Goal: Information Seeking & Learning: Understand process/instructions

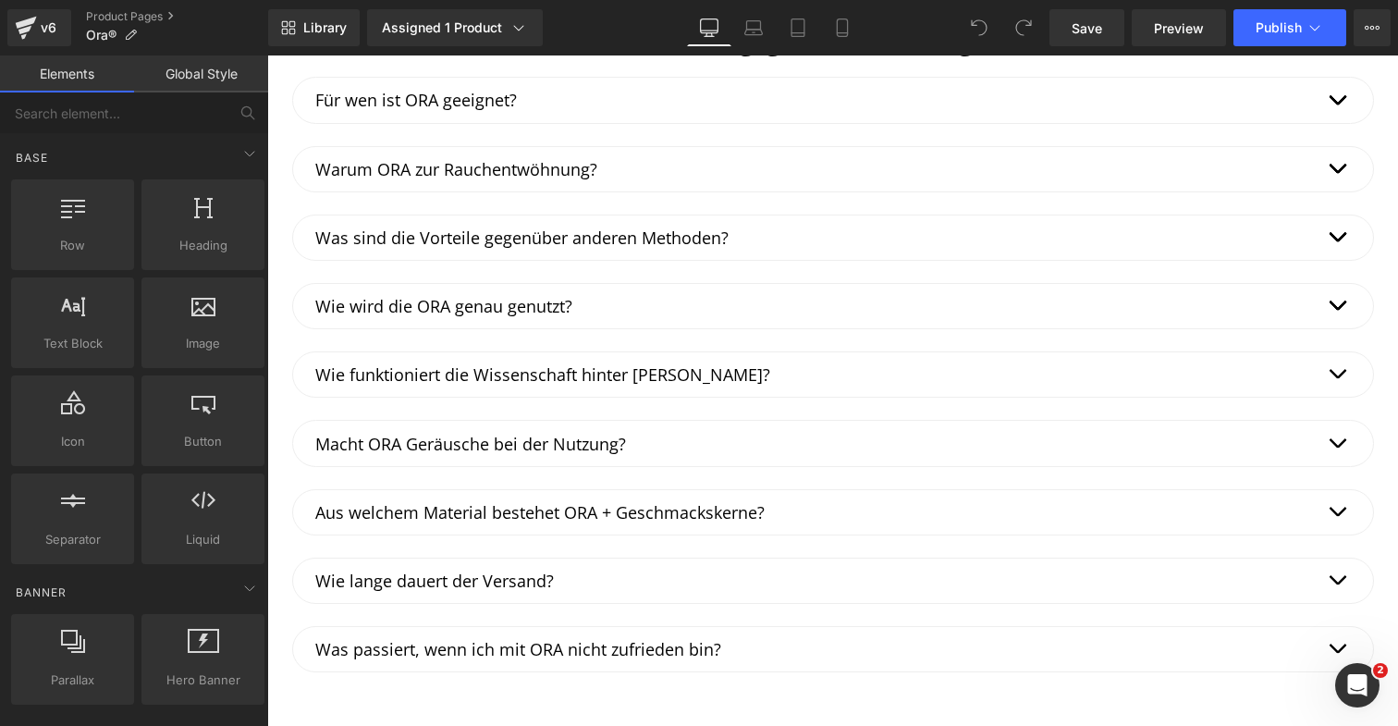
scroll to position [3622, 0]
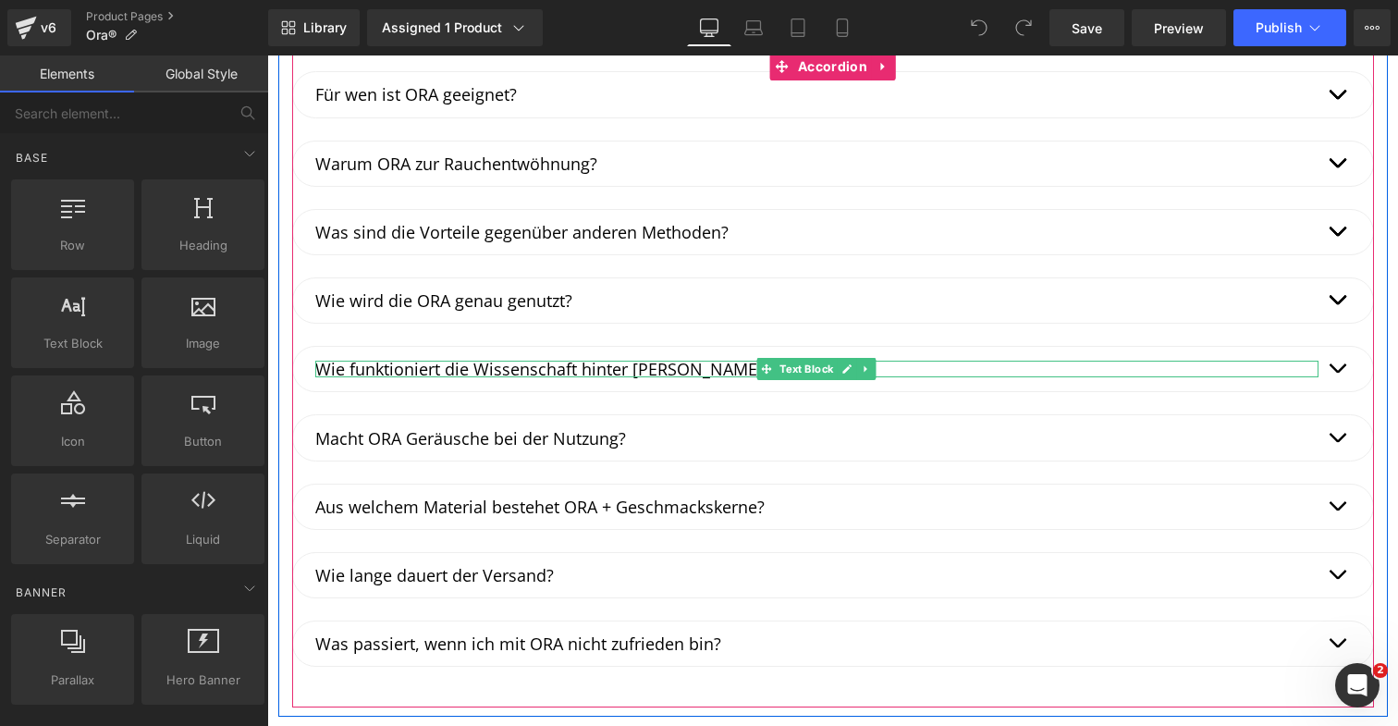
click at [659, 365] on p "Wie funktioniert die Wissenschaft hinter [PERSON_NAME]?" at bounding box center [816, 368] width 1003 height 17
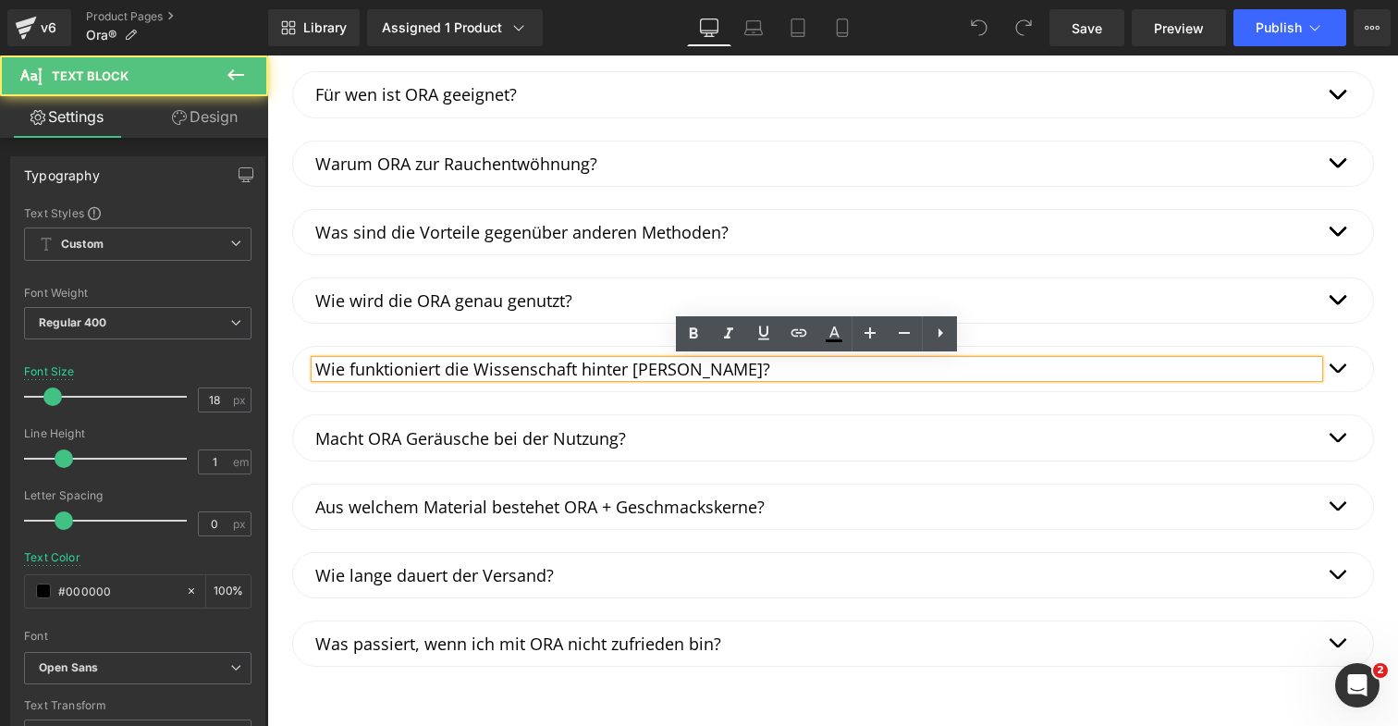
click at [651, 365] on p "Wie funktioniert die Wissenschaft hinter [PERSON_NAME]?" at bounding box center [816, 368] width 1003 height 17
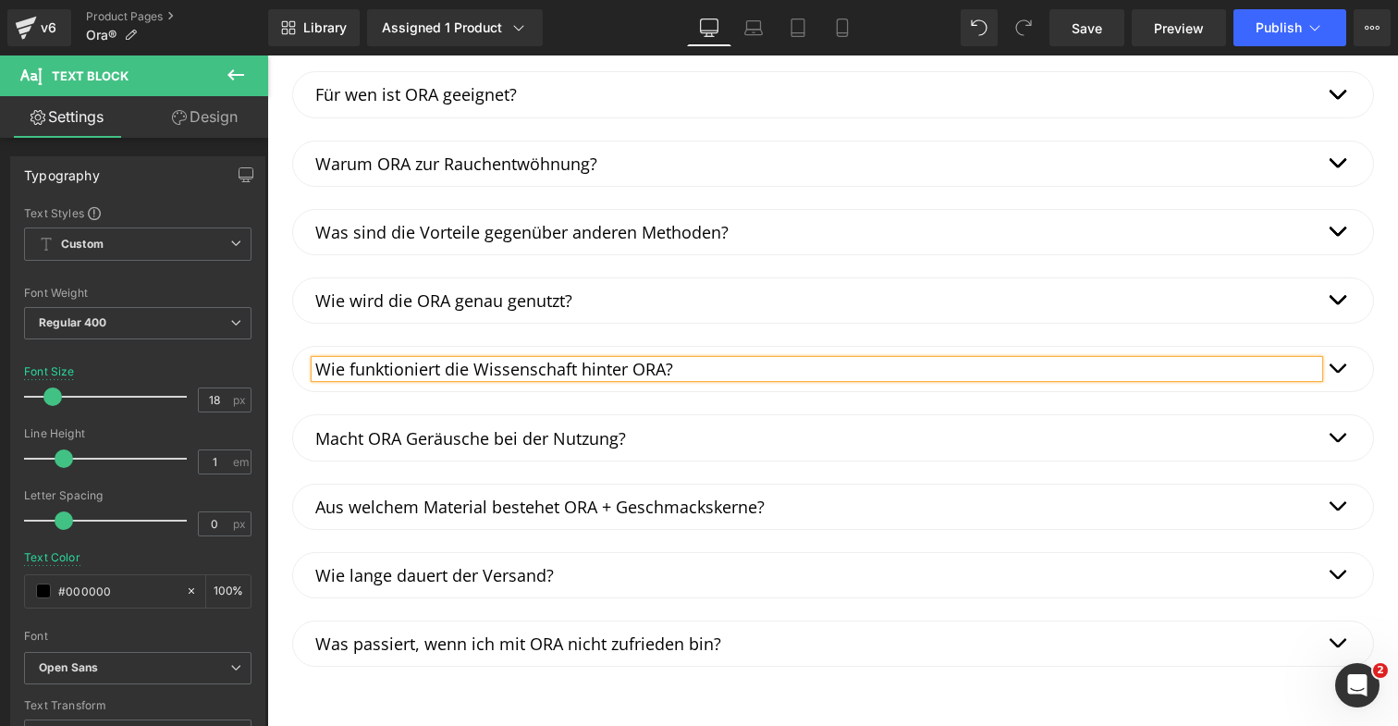
click at [1379, 376] on div "Häufig gestellte Fragen Heading Für wen ist ORA geeignet? Text Block ORA eignet…" at bounding box center [832, 356] width 1109 height 702
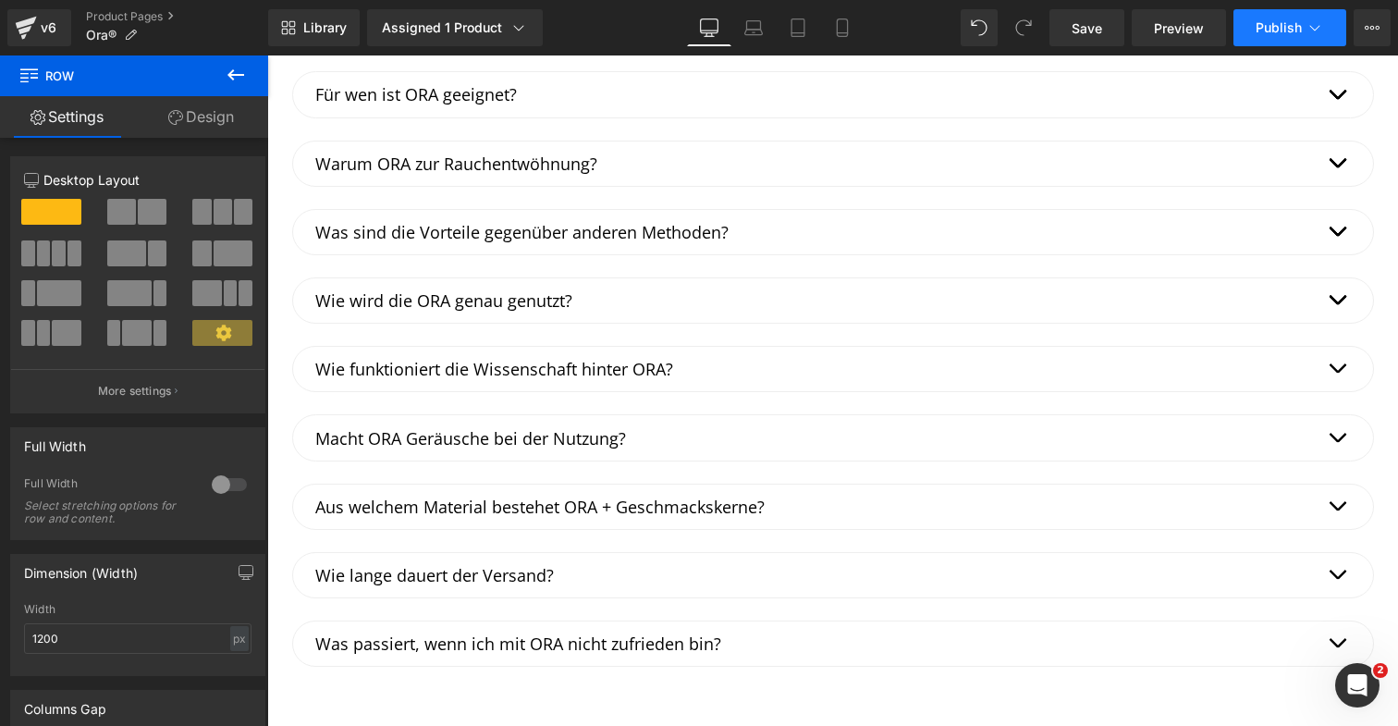
click at [1267, 27] on span "Publish" at bounding box center [1278, 27] width 46 height 15
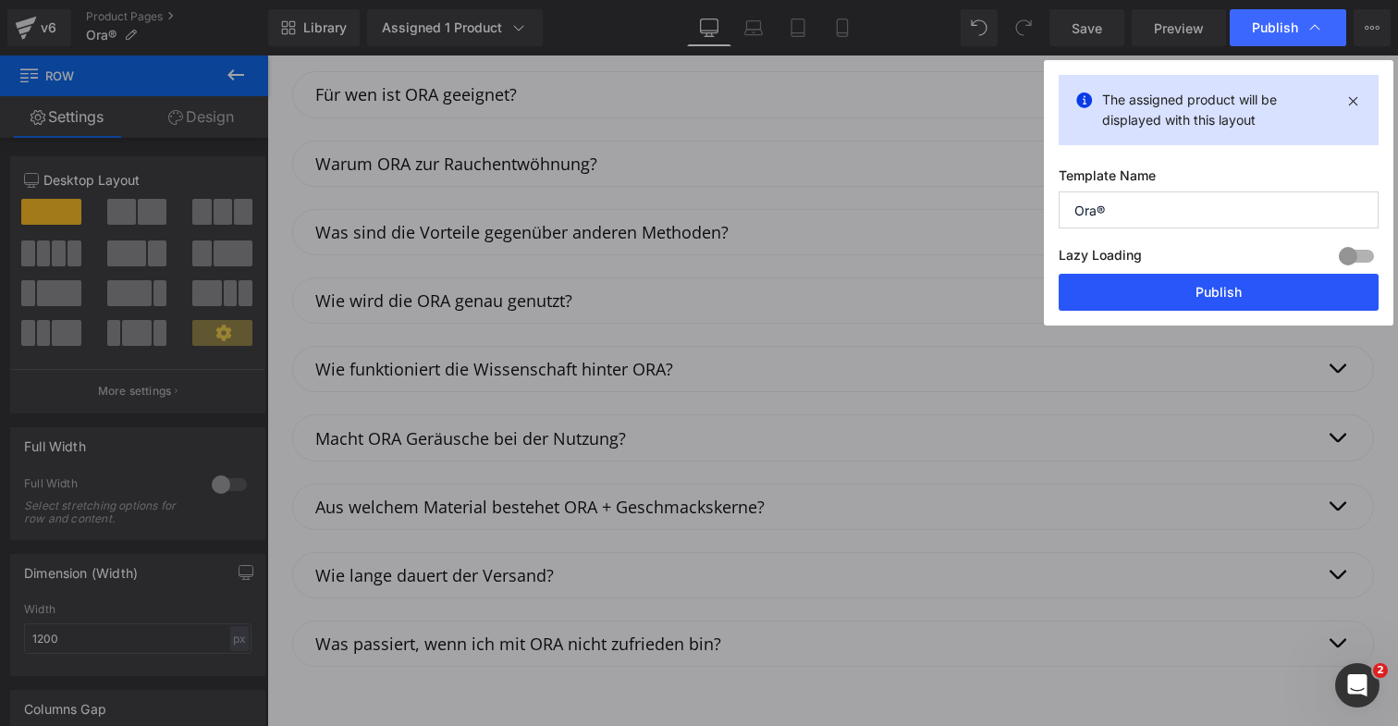
click at [1174, 299] on button "Publish" at bounding box center [1218, 292] width 320 height 37
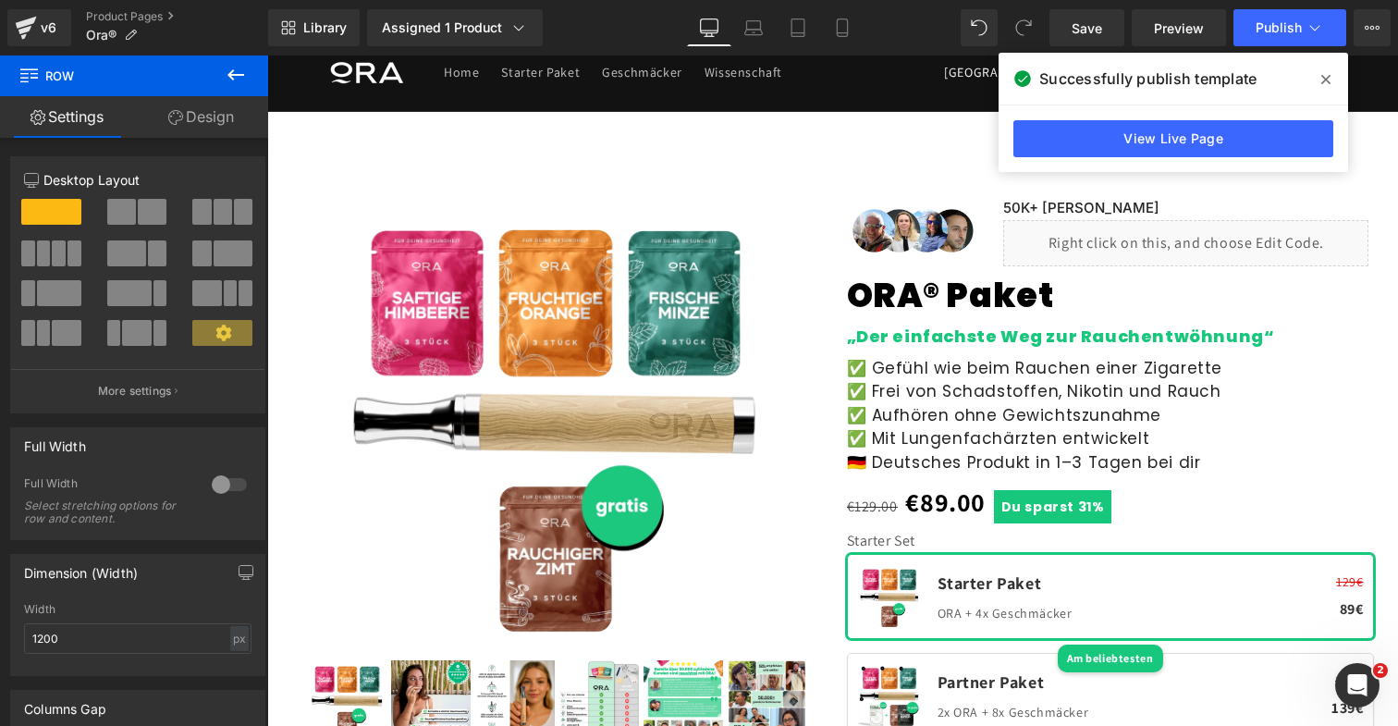
scroll to position [0, 0]
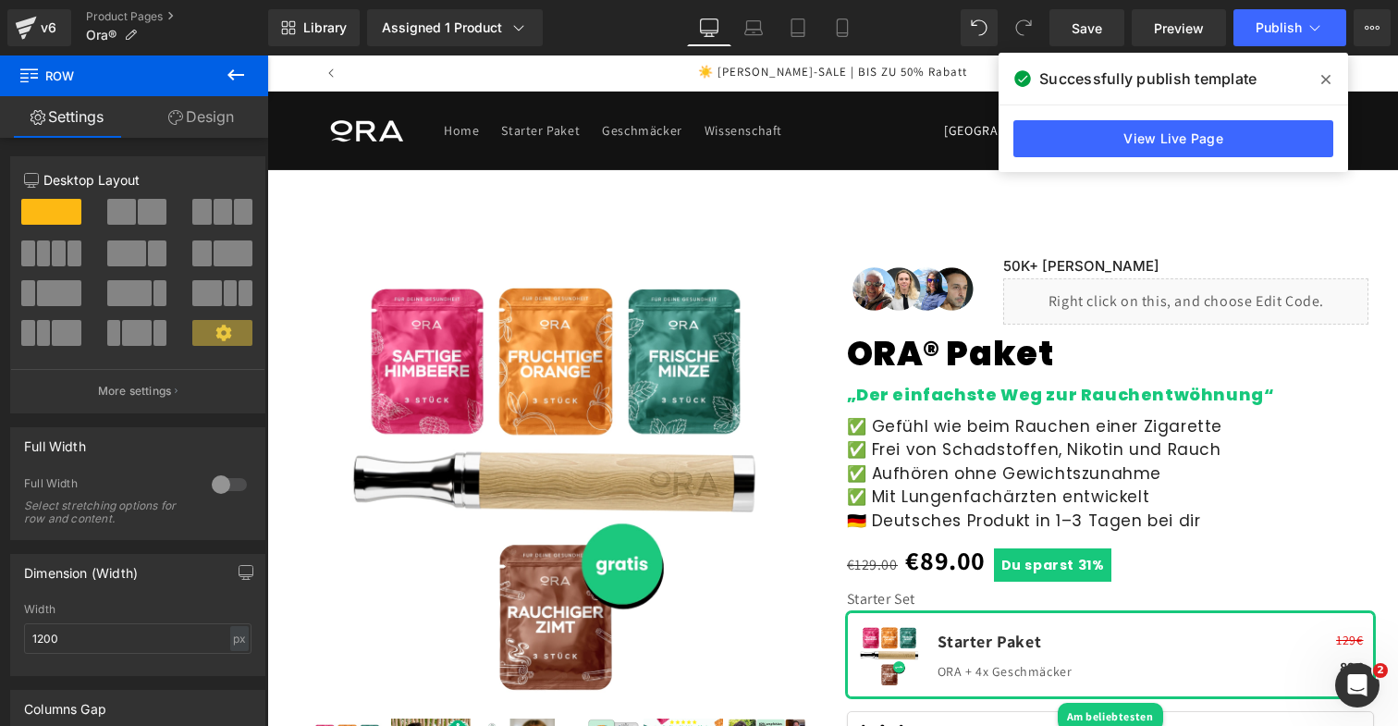
click at [1317, 78] on span at bounding box center [1326, 80] width 30 height 30
